Goal: Transaction & Acquisition: Purchase product/service

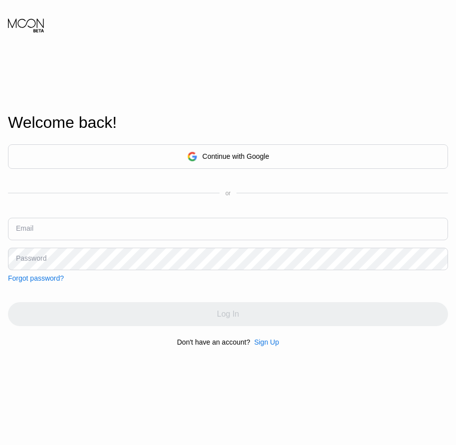
click at [263, 346] on div "Sign Up" at bounding box center [266, 342] width 25 height 8
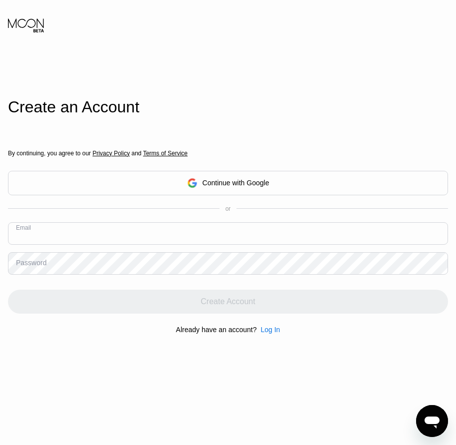
drag, startPoint x: 82, startPoint y: 223, endPoint x: 57, endPoint y: 235, distance: 27.0
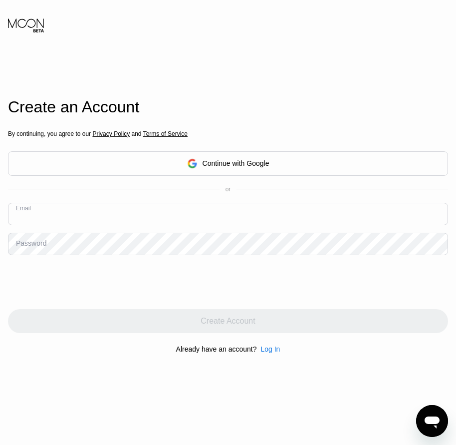
paste input "[EMAIL_ADDRESS][DOMAIN_NAME]"
type input "[EMAIL_ADDRESS][DOMAIN_NAME]"
click at [25, 247] on div "Password" at bounding box center [31, 243] width 30 height 8
click at [37, 247] on div "Password" at bounding box center [31, 243] width 30 height 8
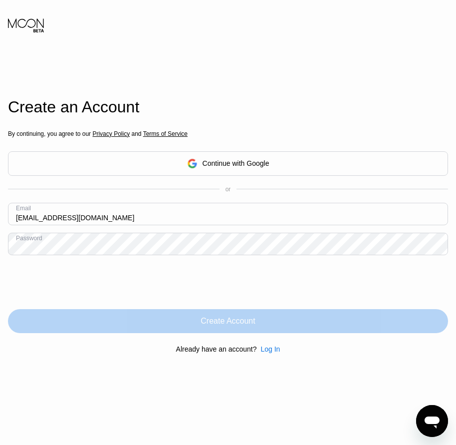
click at [241, 326] on div "Create Account" at bounding box center [228, 321] width 54 height 10
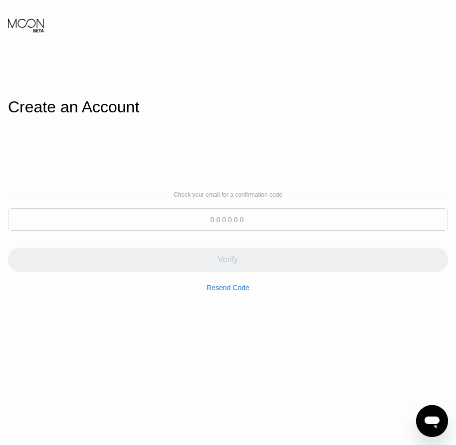
paste input "753570"
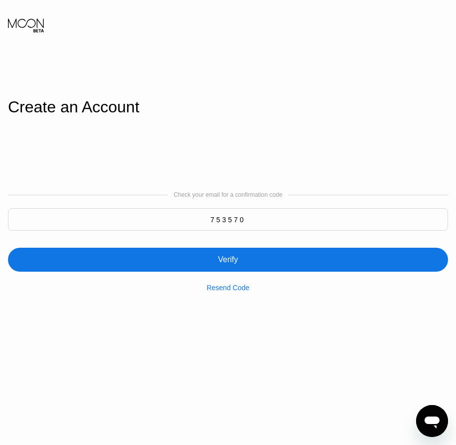
type input "753570"
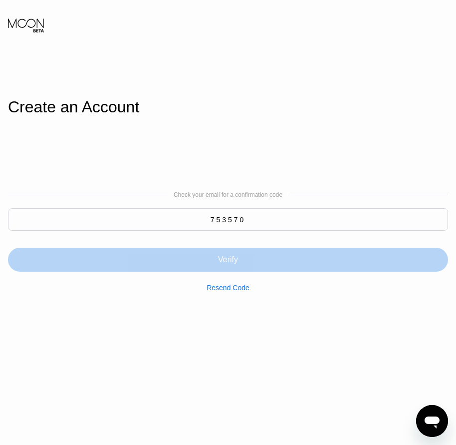
click at [242, 259] on div "Verify" at bounding box center [228, 259] width 440 height 24
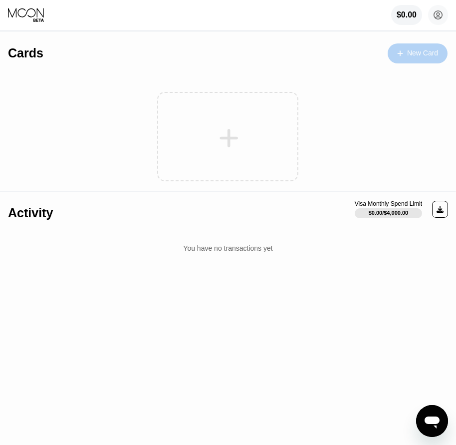
click at [406, 60] on div "New Card" at bounding box center [418, 53] width 60 height 20
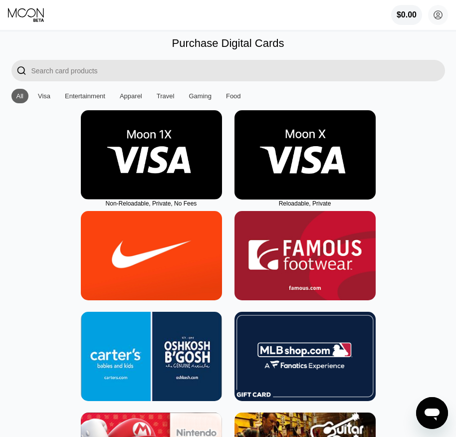
click at [305, 194] on img at bounding box center [304, 154] width 141 height 89
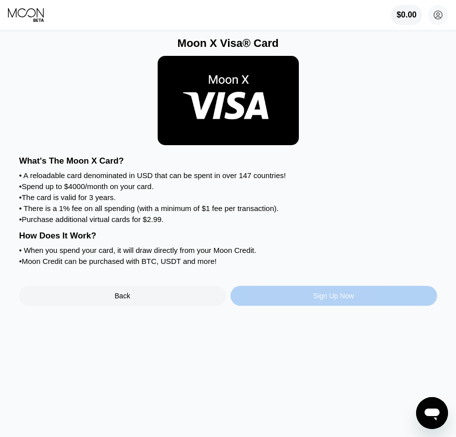
click at [339, 300] on div "Sign Up Now" at bounding box center [333, 296] width 41 height 8
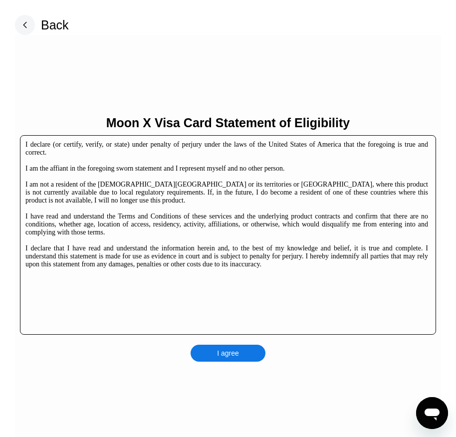
click at [254, 350] on div "I agree" at bounding box center [228, 353] width 75 height 17
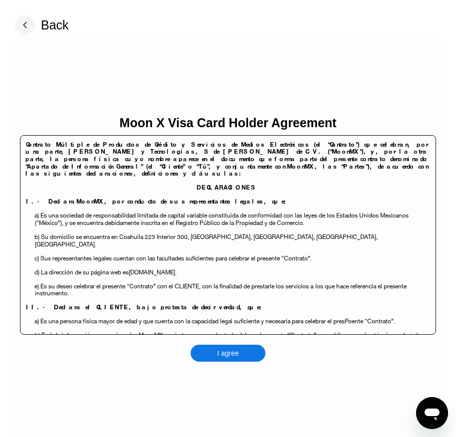
click at [250, 355] on div "I agree" at bounding box center [228, 353] width 75 height 17
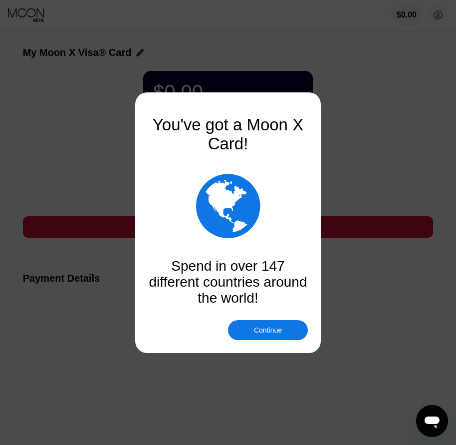
click at [261, 324] on div "Continue" at bounding box center [268, 330] width 80 height 20
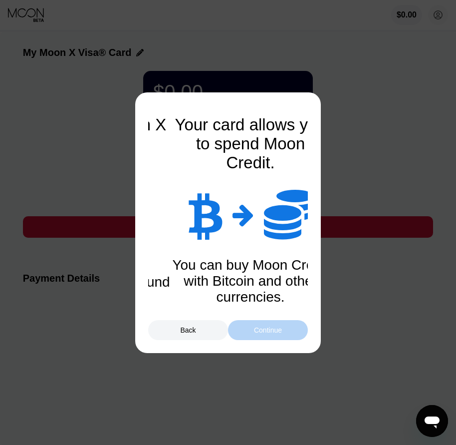
click at [261, 324] on div "Continue" at bounding box center [268, 330] width 80 height 20
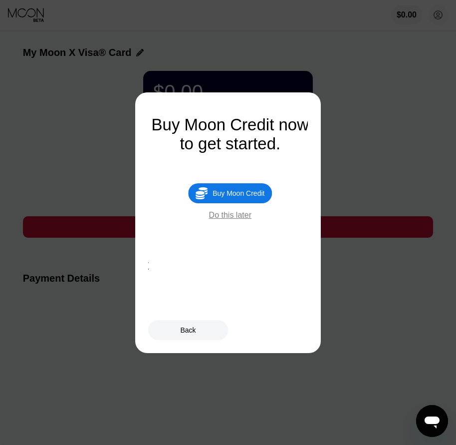
click at [257, 197] on div "Buy Moon Credit" at bounding box center [239, 193] width 52 height 8
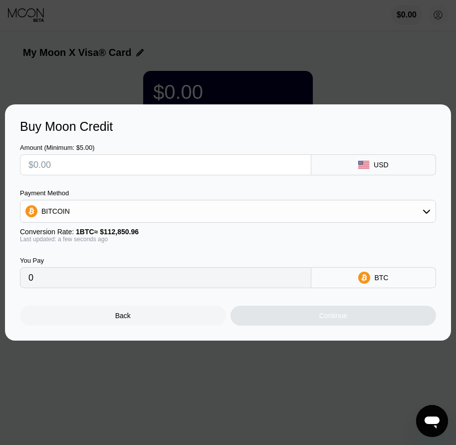
click at [145, 317] on div "Back" at bounding box center [123, 315] width 206 height 20
